Goal: Task Accomplishment & Management: Use online tool/utility

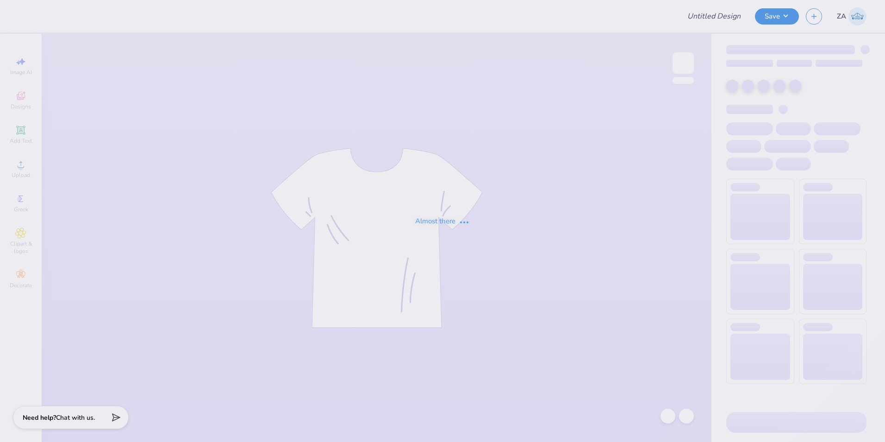
type input "Pants for WHS"
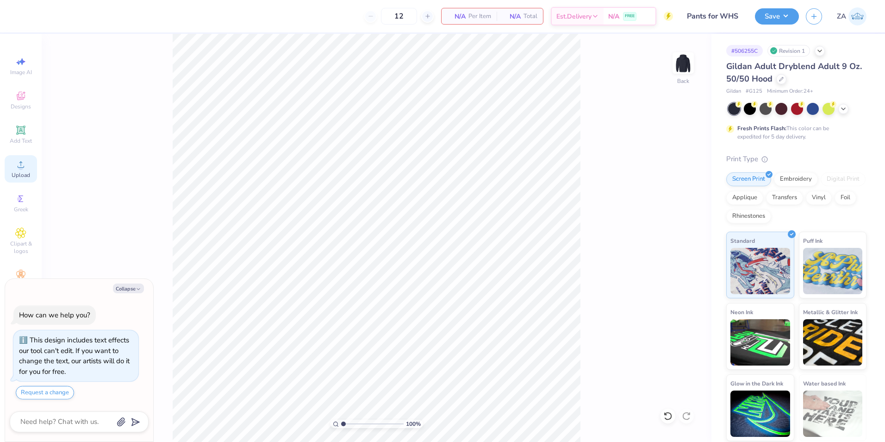
click at [26, 164] on icon at bounding box center [20, 164] width 11 height 11
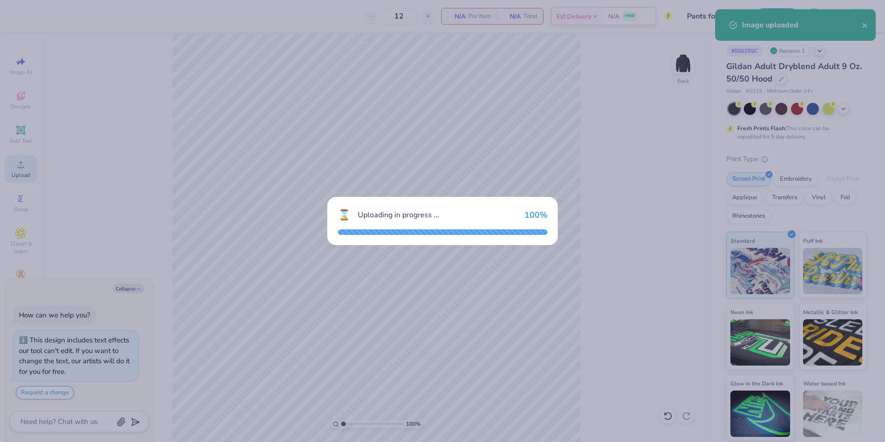
type textarea "x"
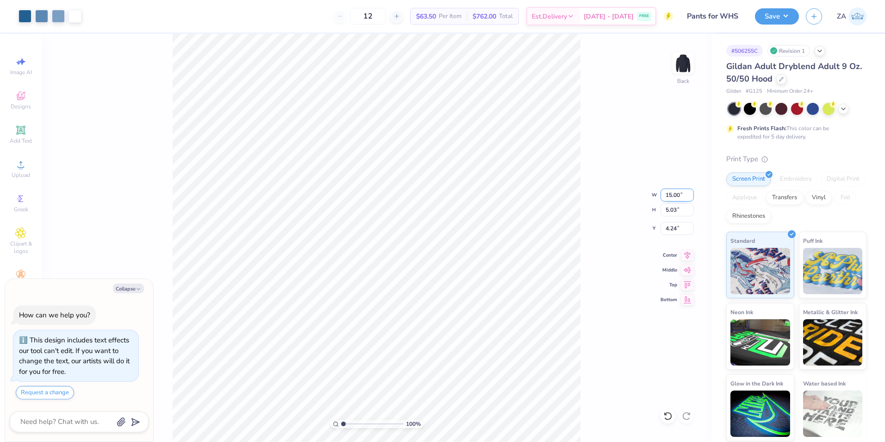
drag, startPoint x: 667, startPoint y: 198, endPoint x: 676, endPoint y: 198, distance: 9.3
click at [676, 198] on input "15.00" at bounding box center [676, 194] width 33 height 13
type input "0"
type input "12.50"
click at [673, 229] on input "4.24" at bounding box center [676, 228] width 33 height 13
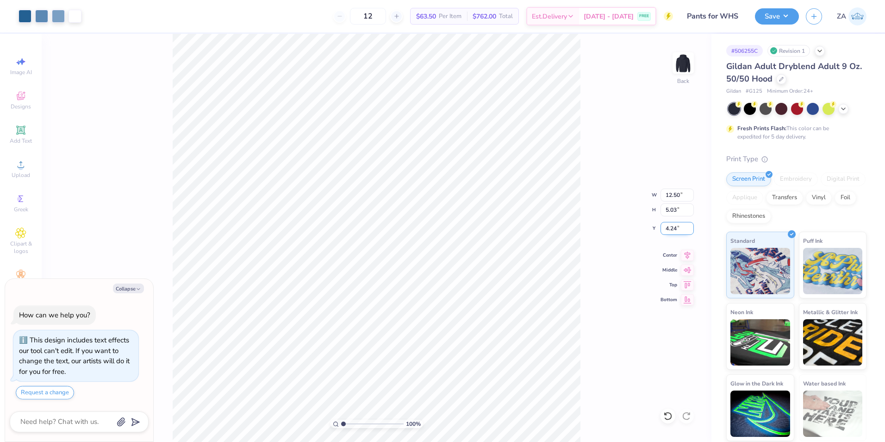
type textarea "x"
type input "4.19"
type input "4.65"
drag, startPoint x: 679, startPoint y: 229, endPoint x: 653, endPoint y: 228, distance: 25.9
click at [653, 228] on div "100 % Back W 12.50 12.50 " H 4.19 4.19 " Y 4.65 4.65 " Center Middle Top Bottom" at bounding box center [377, 238] width 670 height 408
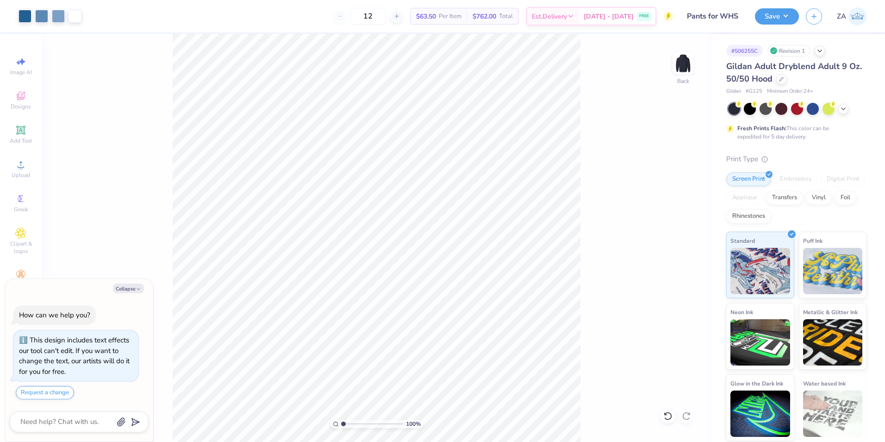
type textarea "x"
click at [681, 230] on input "4.65" at bounding box center [676, 228] width 33 height 13
type input "4"
type input "3.00"
click at [763, 19] on button "Save" at bounding box center [777, 15] width 44 height 16
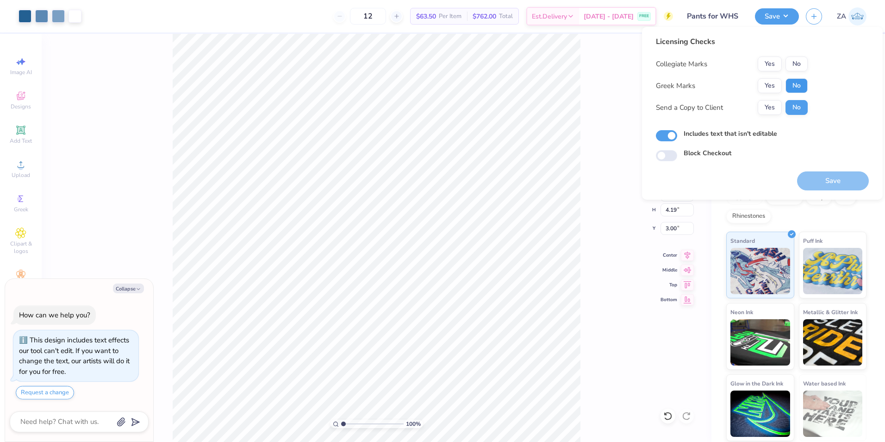
click at [793, 82] on button "No" at bounding box center [796, 85] width 22 height 15
click at [800, 65] on button "No" at bounding box center [796, 63] width 22 height 15
click at [823, 175] on button "Save" at bounding box center [833, 180] width 72 height 19
type textarea "x"
